Goal: Transaction & Acquisition: Book appointment/travel/reservation

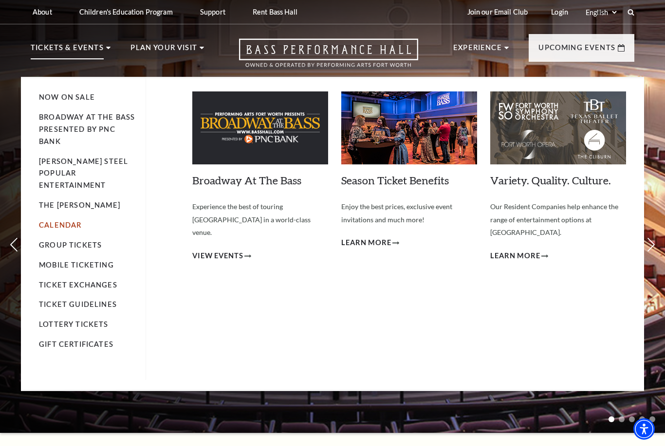
click at [58, 221] on link "Calendar" at bounding box center [60, 225] width 42 height 8
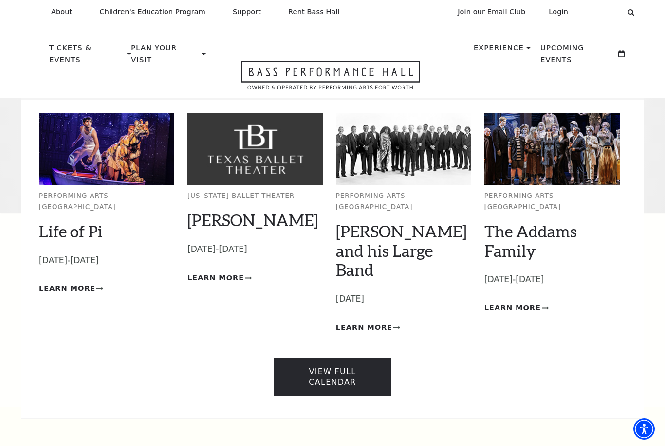
click at [360, 358] on link "View Full Calendar" at bounding box center [331, 377] width 117 height 38
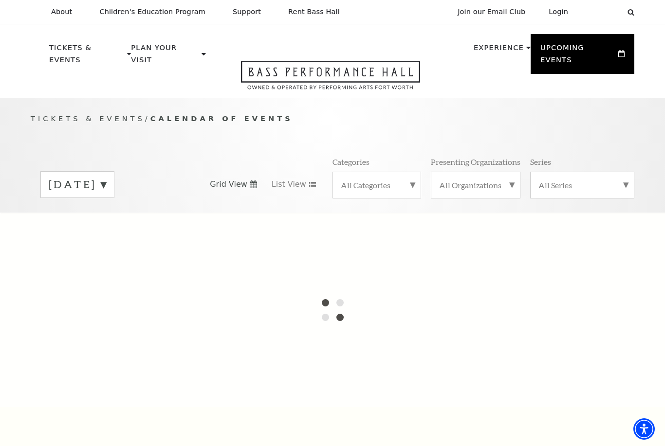
click at [106, 177] on label "[DATE]" at bounding box center [77, 184] width 57 height 15
click at [146, 213] on div at bounding box center [332, 310] width 665 height 195
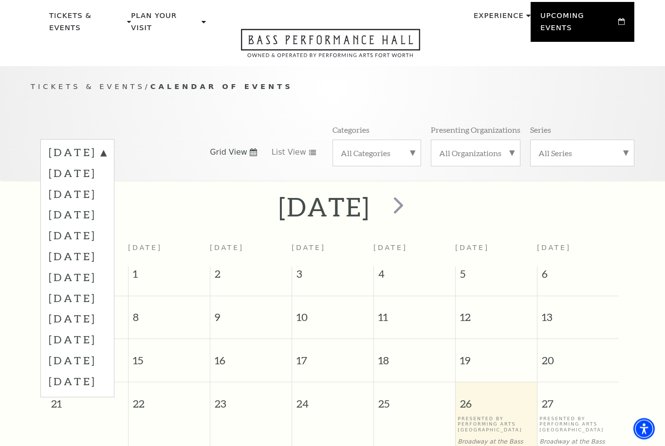
scroll to position [86, 0]
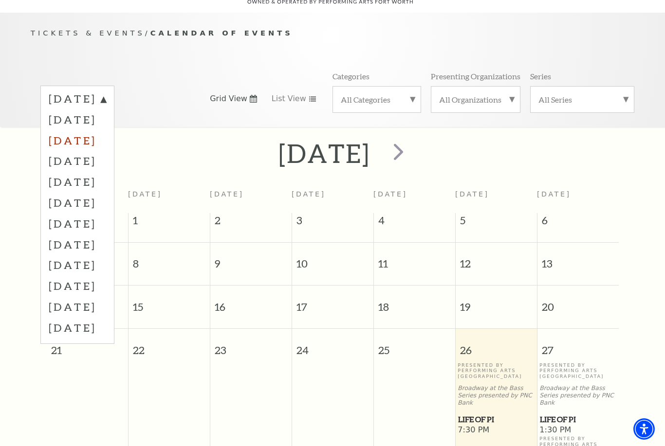
click at [106, 130] on label "November 2025" at bounding box center [77, 140] width 57 height 21
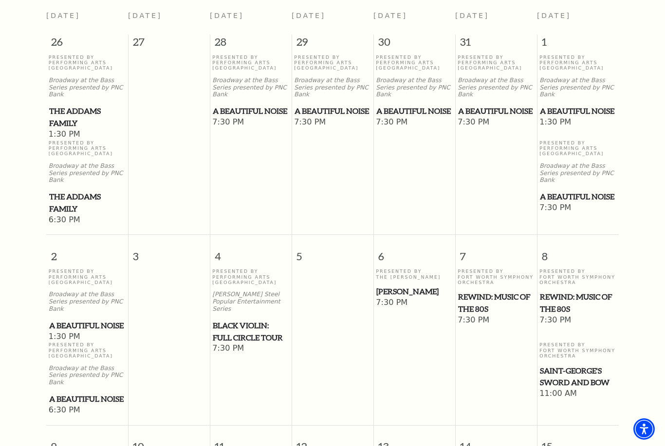
scroll to position [265, 0]
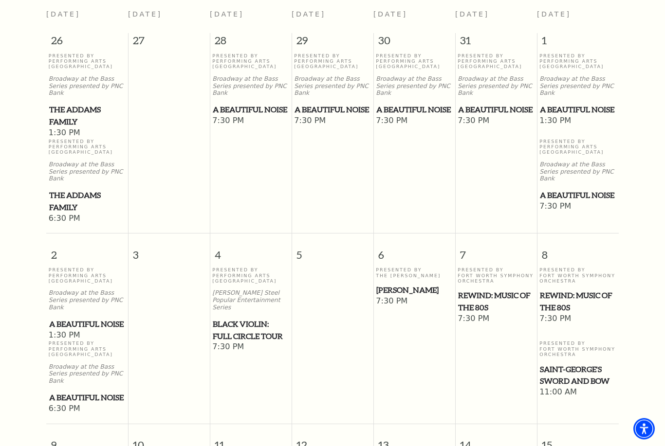
click at [249, 319] on span "Black Violin: Full Circle Tour" at bounding box center [251, 331] width 76 height 24
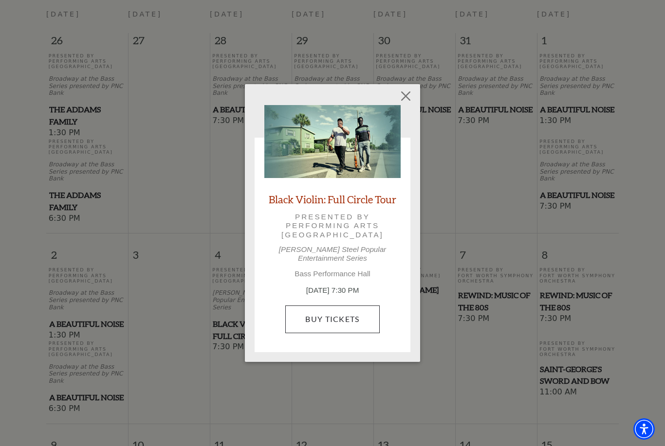
click at [341, 313] on link "Buy Tickets" at bounding box center [332, 319] width 94 height 27
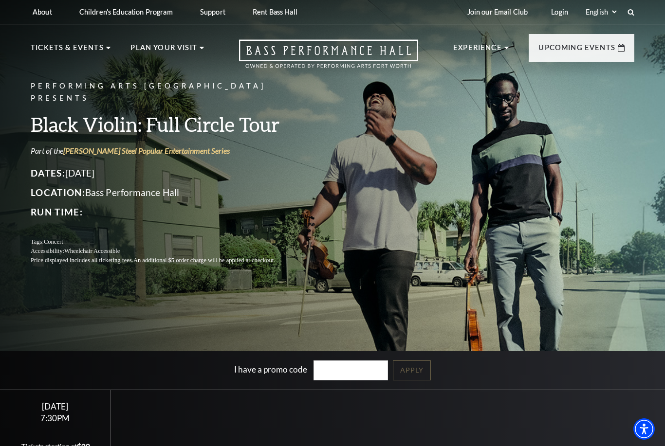
click at [565, 443] on div "Select a Performance [DATE] 7:30PM Tickets starting at $39 [DATE] 7:30PM Ticket…" at bounding box center [332, 442] width 665 height 104
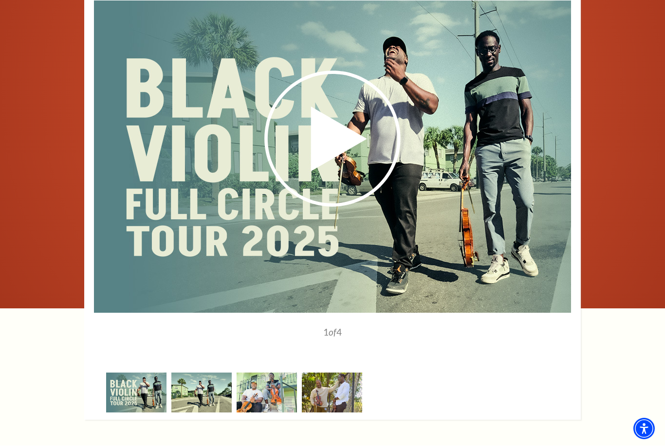
scroll to position [1212, 0]
click at [199, 401] on img at bounding box center [201, 392] width 60 height 39
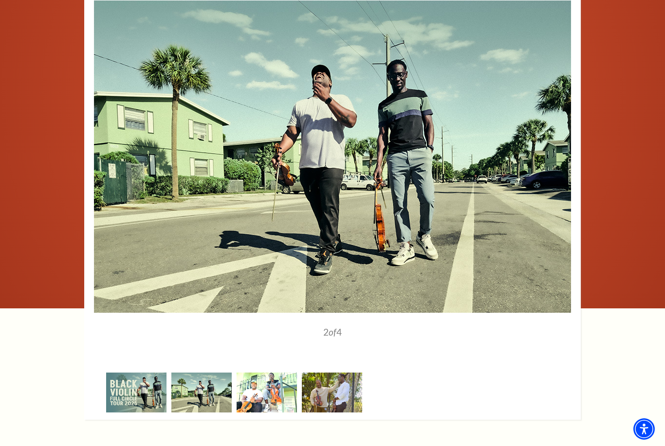
click at [287, 408] on img at bounding box center [266, 392] width 60 height 39
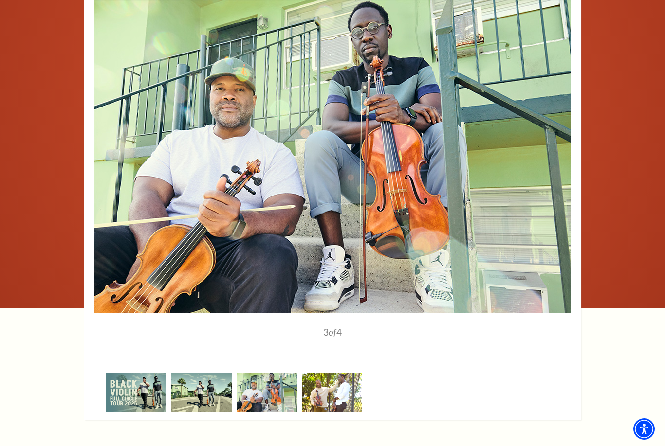
click at [333, 405] on img at bounding box center [332, 392] width 60 height 39
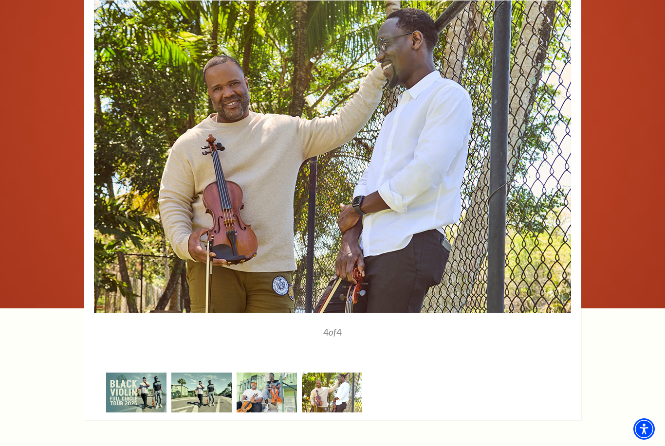
click at [336, 410] on img at bounding box center [332, 392] width 60 height 39
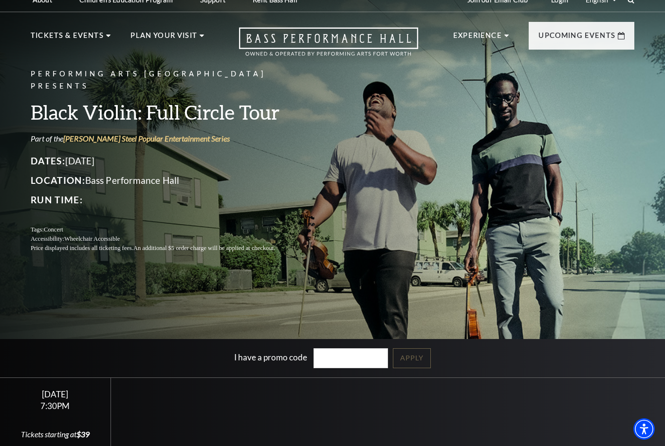
scroll to position [0, 0]
